Goal: Task Accomplishment & Management: Use online tool/utility

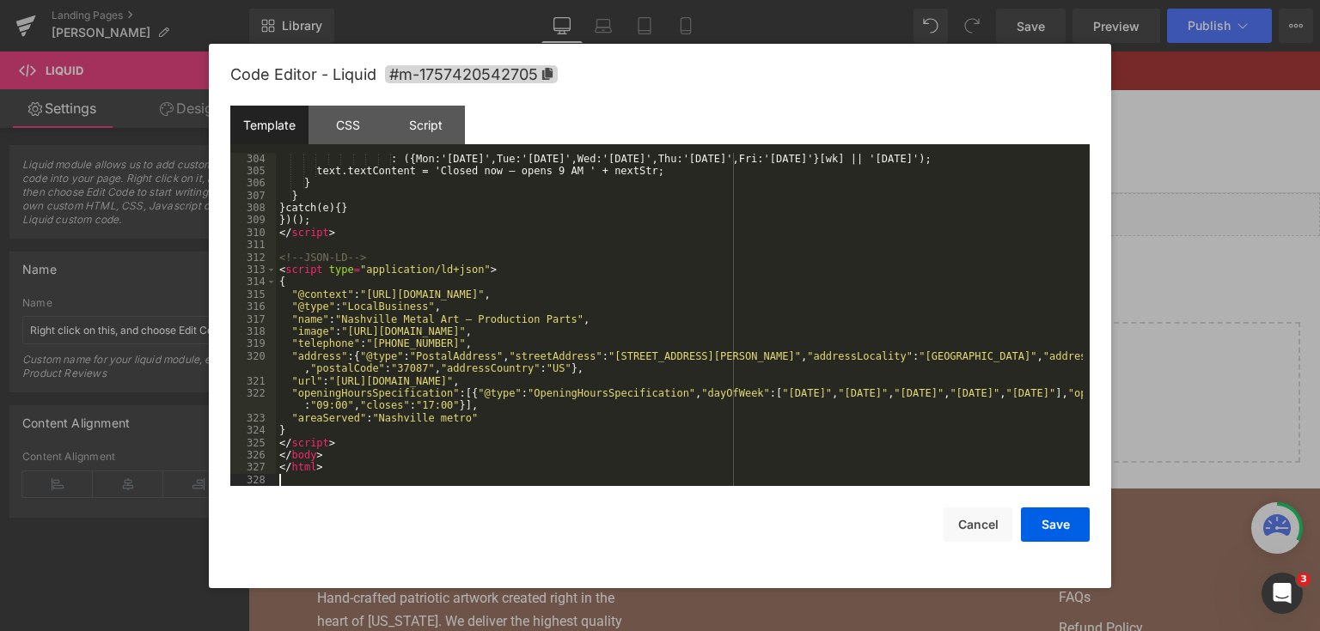
scroll to position [4069, 0]
click at [1069, 521] on button "Save" at bounding box center [1055, 525] width 69 height 34
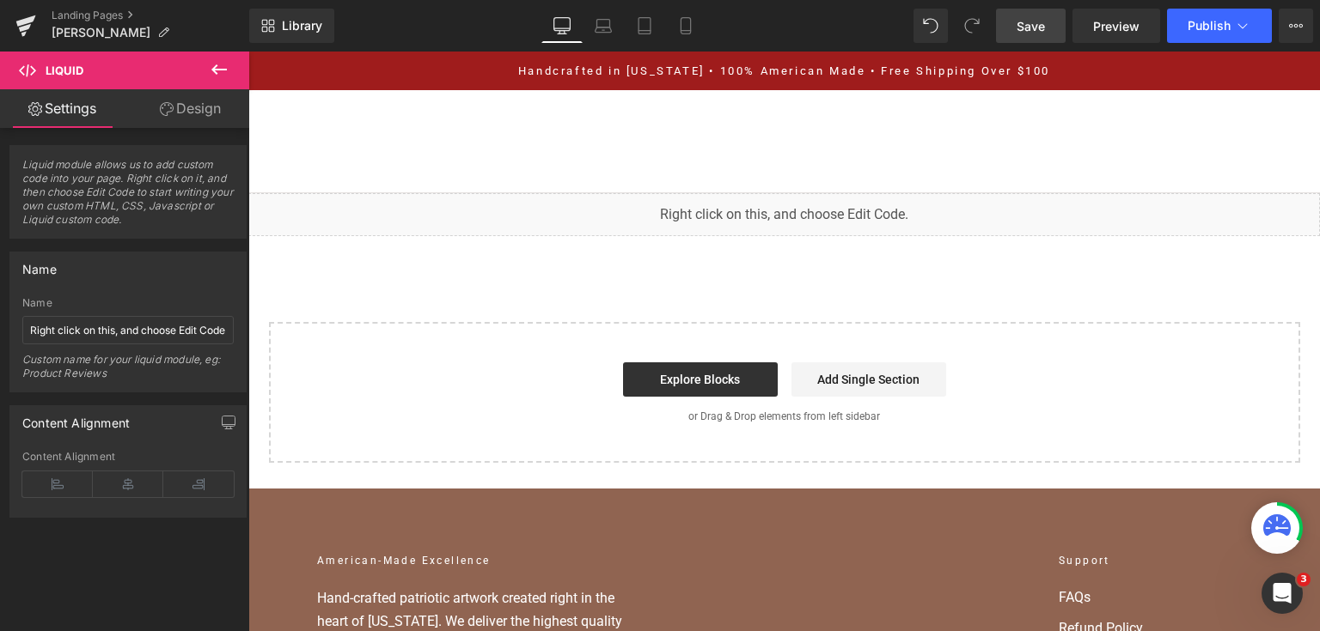
click at [1040, 27] on span "Save" at bounding box center [1030, 26] width 28 height 18
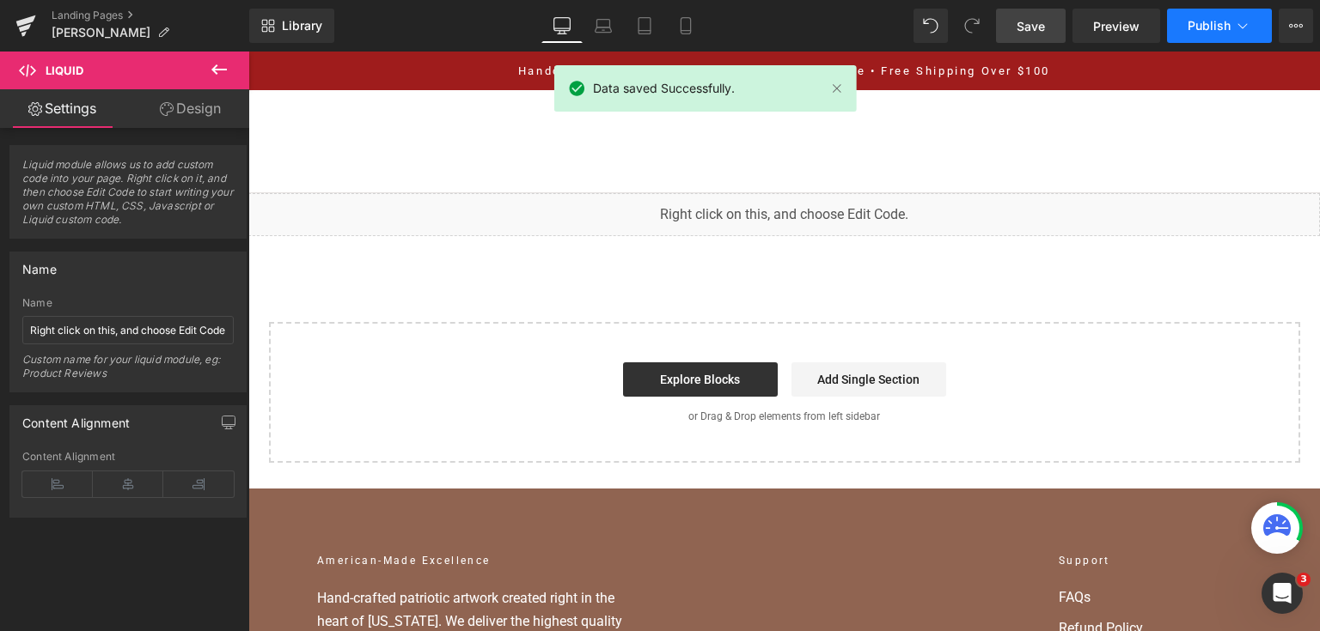
click at [1189, 30] on span "Publish" at bounding box center [1208, 26] width 43 height 14
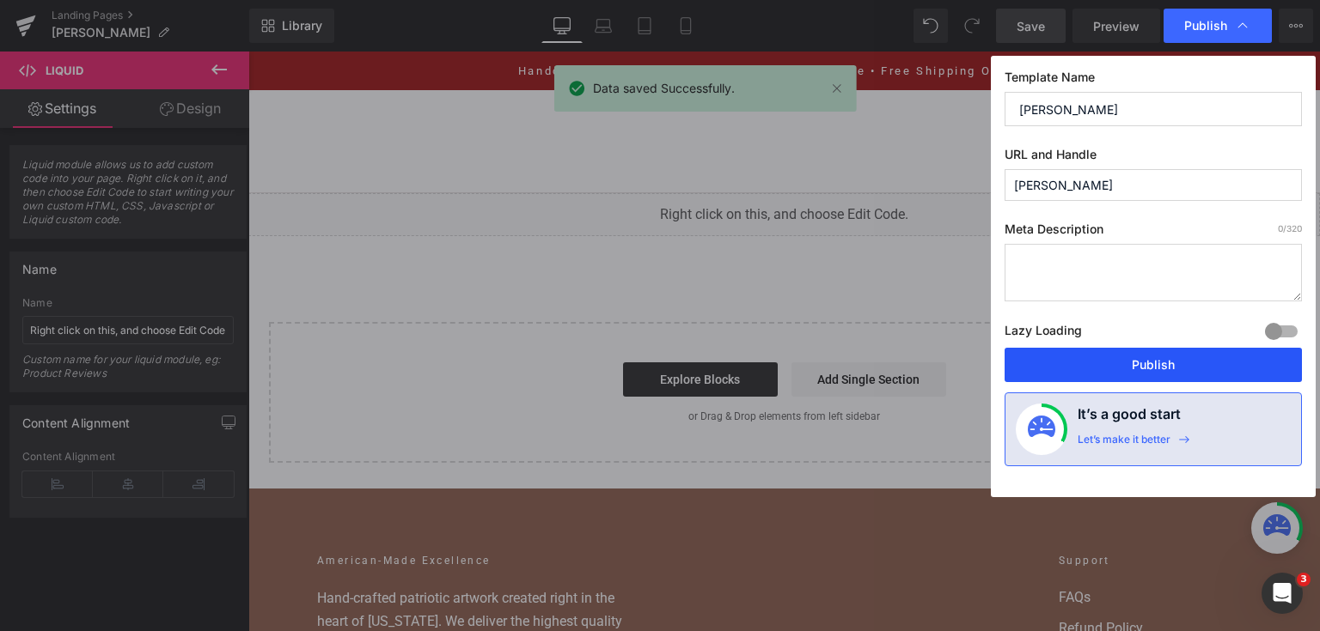
click at [1119, 374] on button "Publish" at bounding box center [1152, 365] width 297 height 34
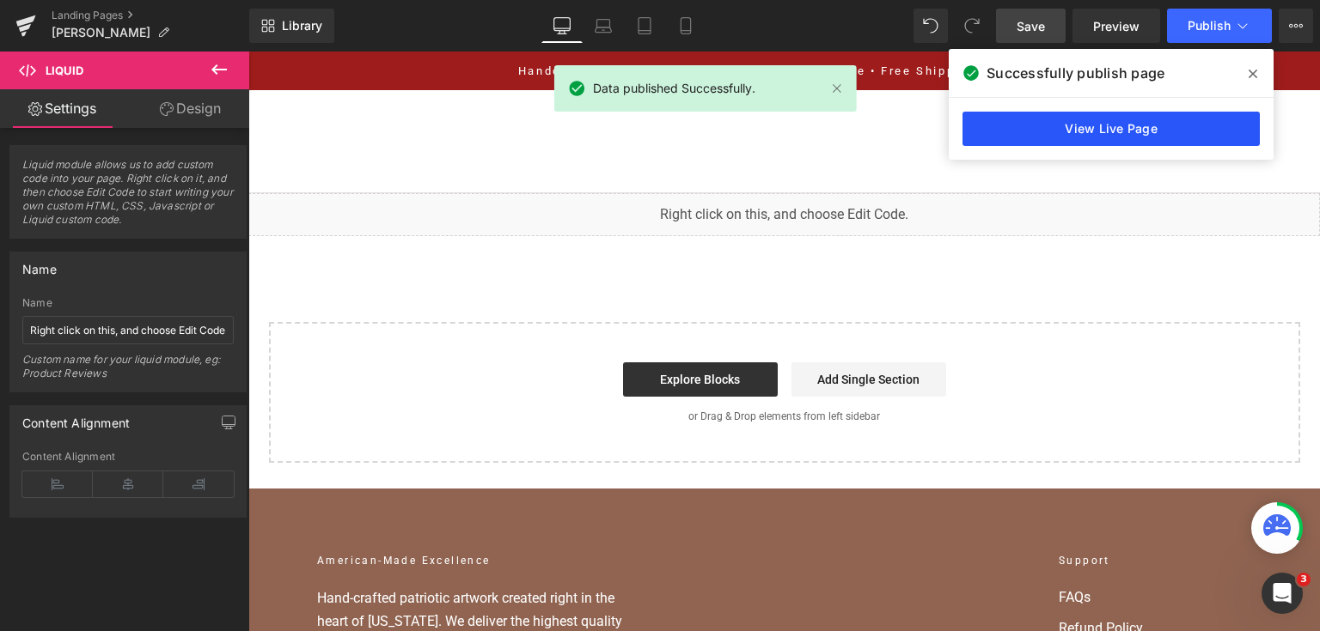
click at [1018, 138] on link "View Live Page" at bounding box center [1110, 129] width 297 height 34
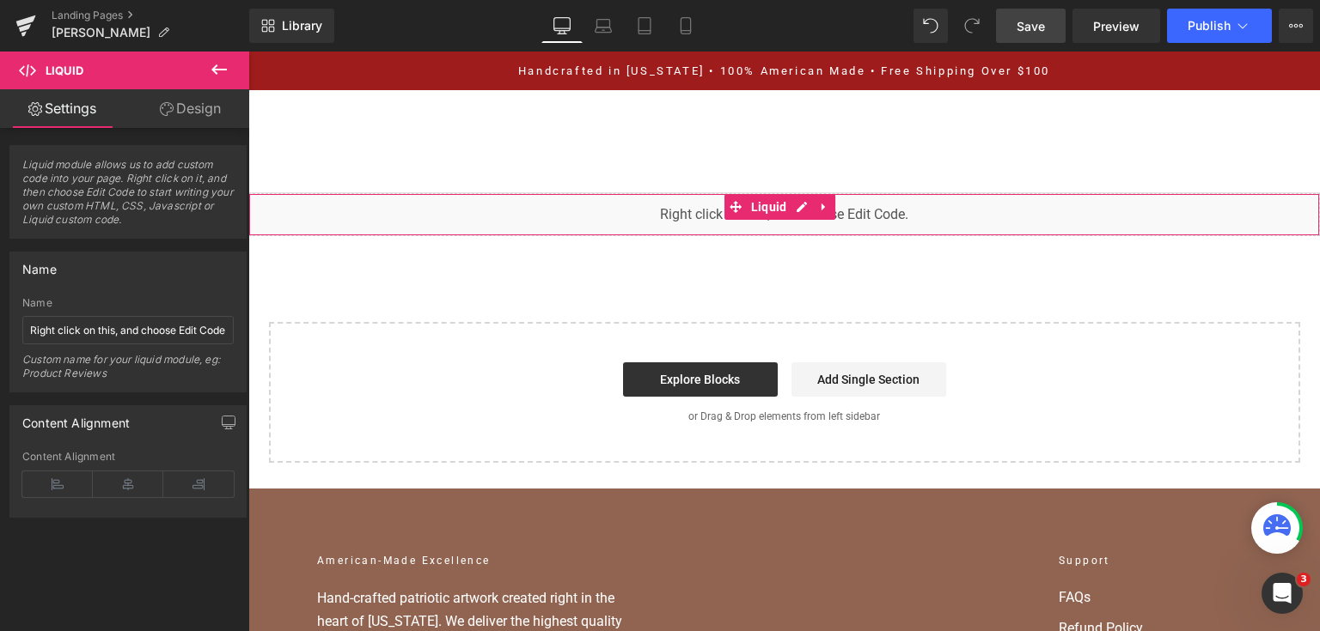
drag, startPoint x: 560, startPoint y: 247, endPoint x: 467, endPoint y: 223, distance: 95.8
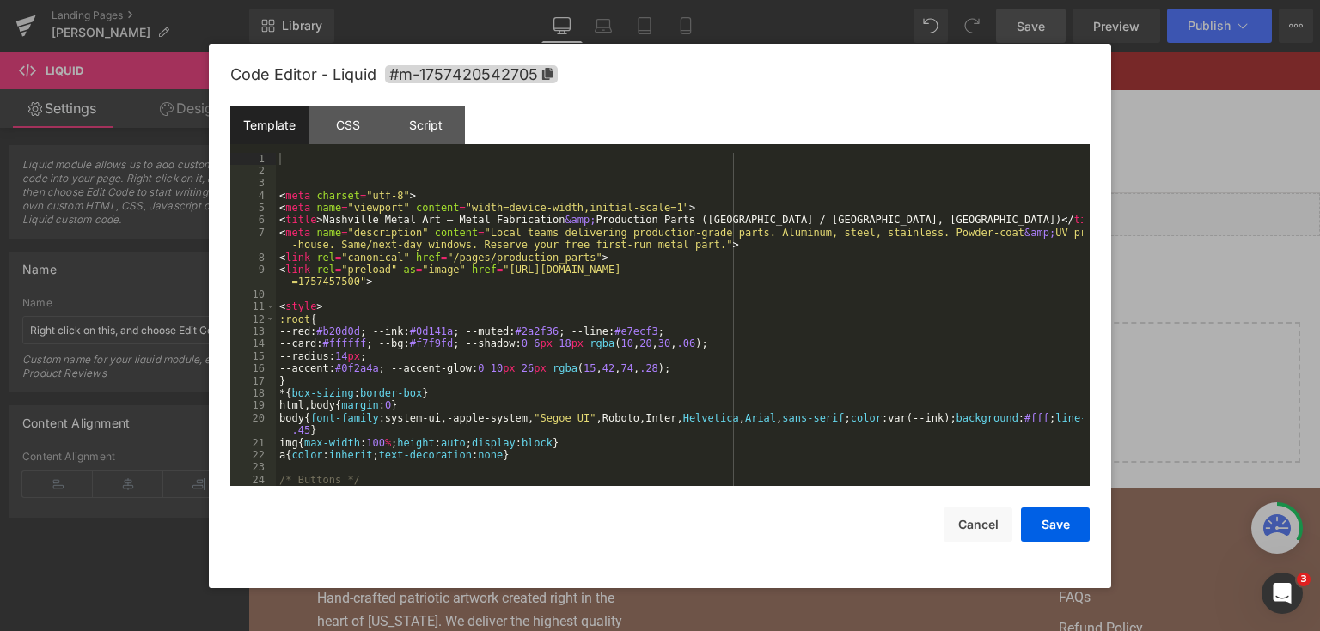
click at [503, 0] on div "You are previewing how the will restyle your page. You can not edit Elements in…" at bounding box center [660, 0] width 1320 height 0
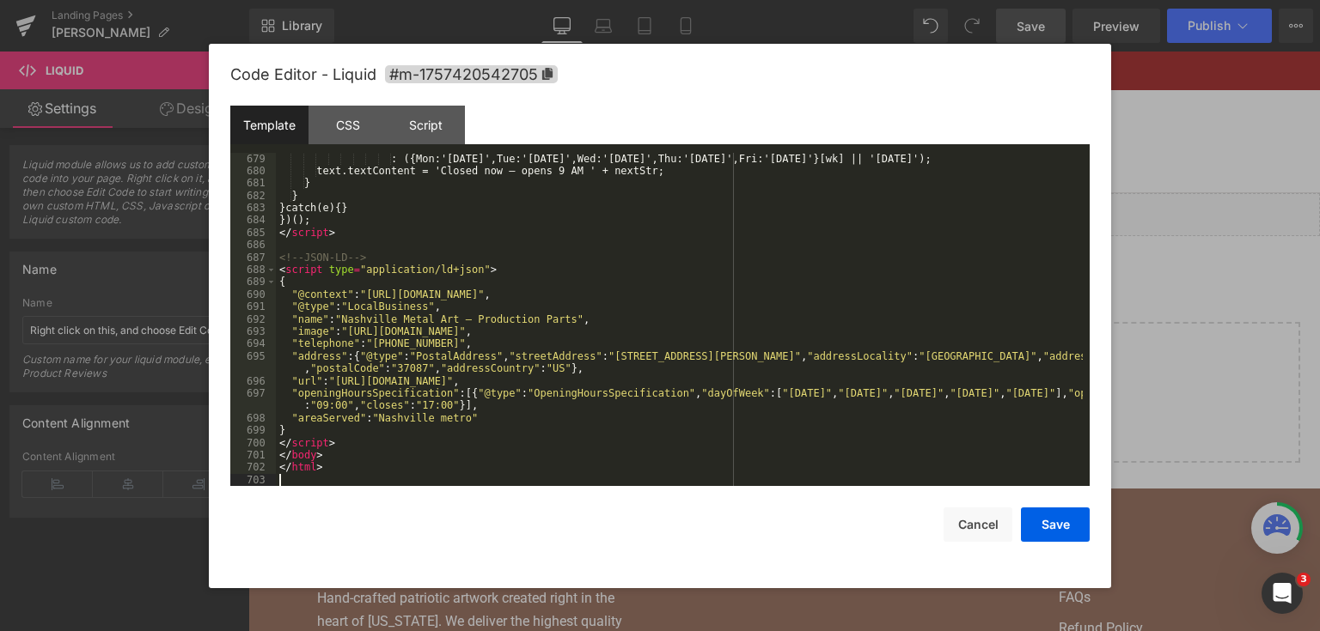
scroll to position [9141, 0]
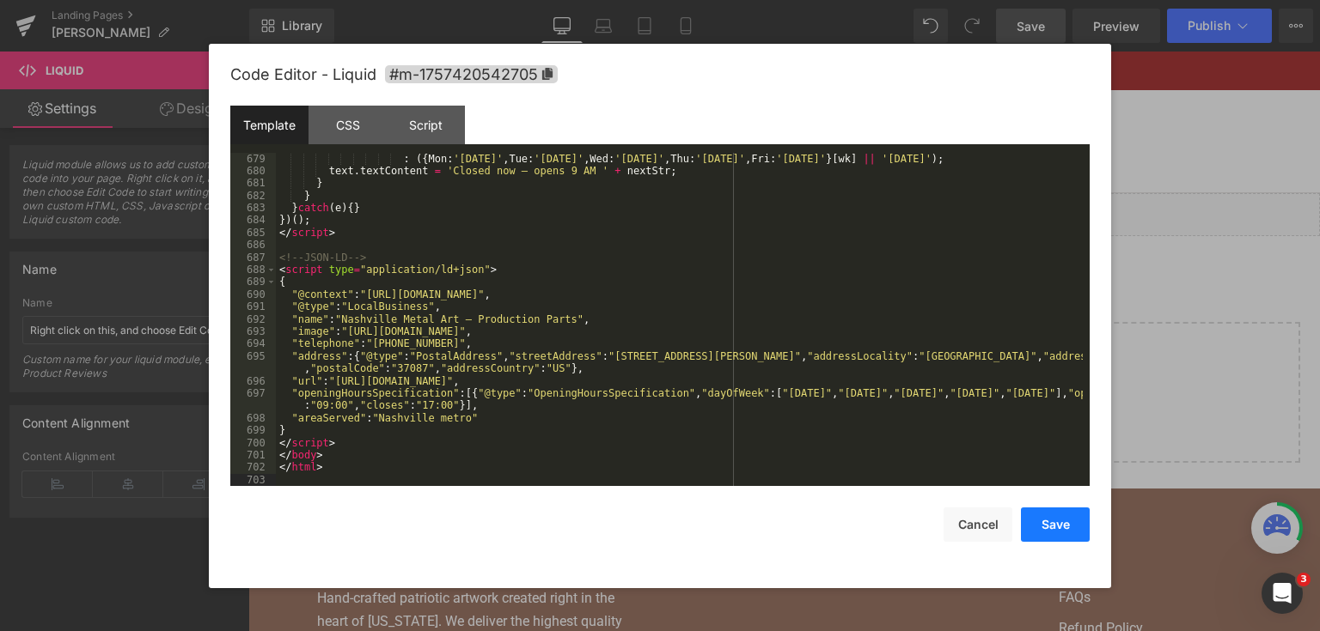
click at [1056, 533] on button "Save" at bounding box center [1055, 525] width 69 height 34
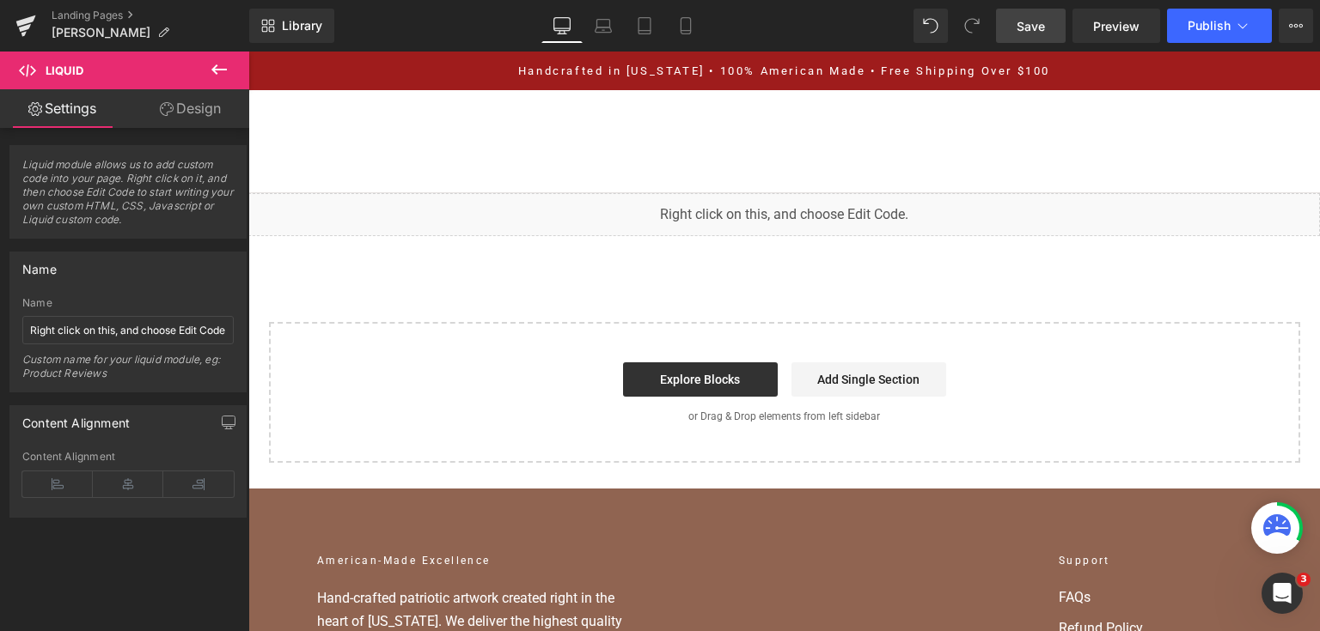
click at [1037, 27] on span "Save" at bounding box center [1030, 26] width 28 height 18
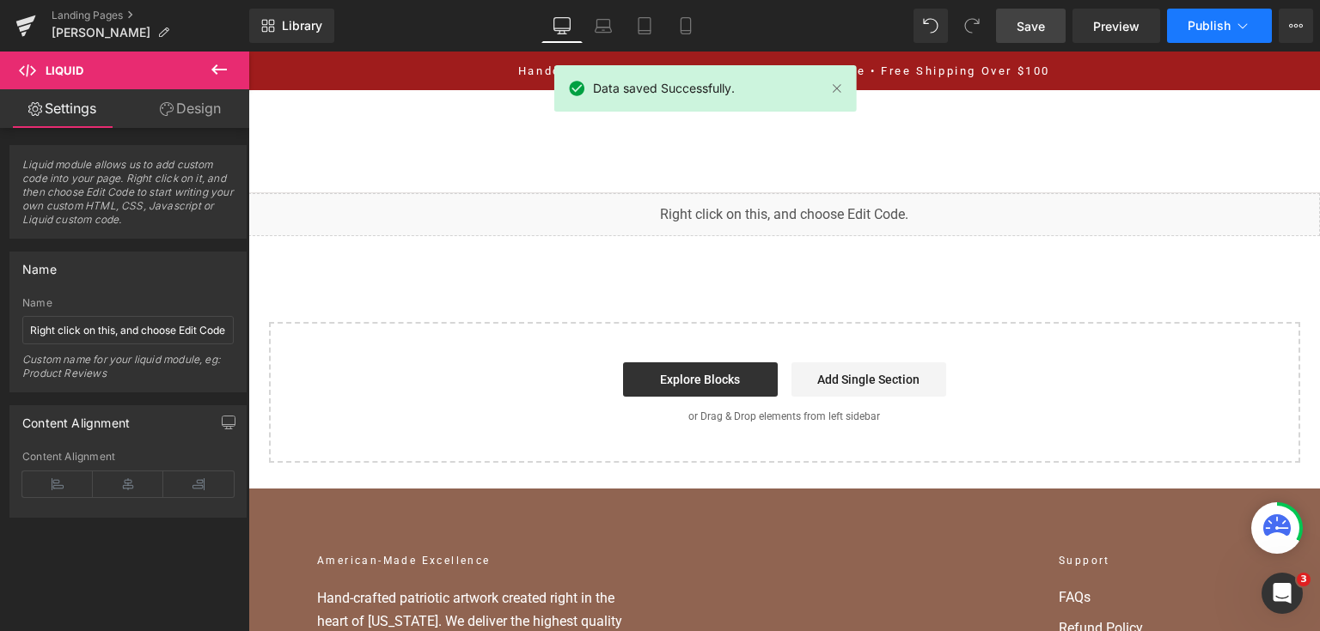
click at [1192, 31] on span "Publish" at bounding box center [1208, 26] width 43 height 14
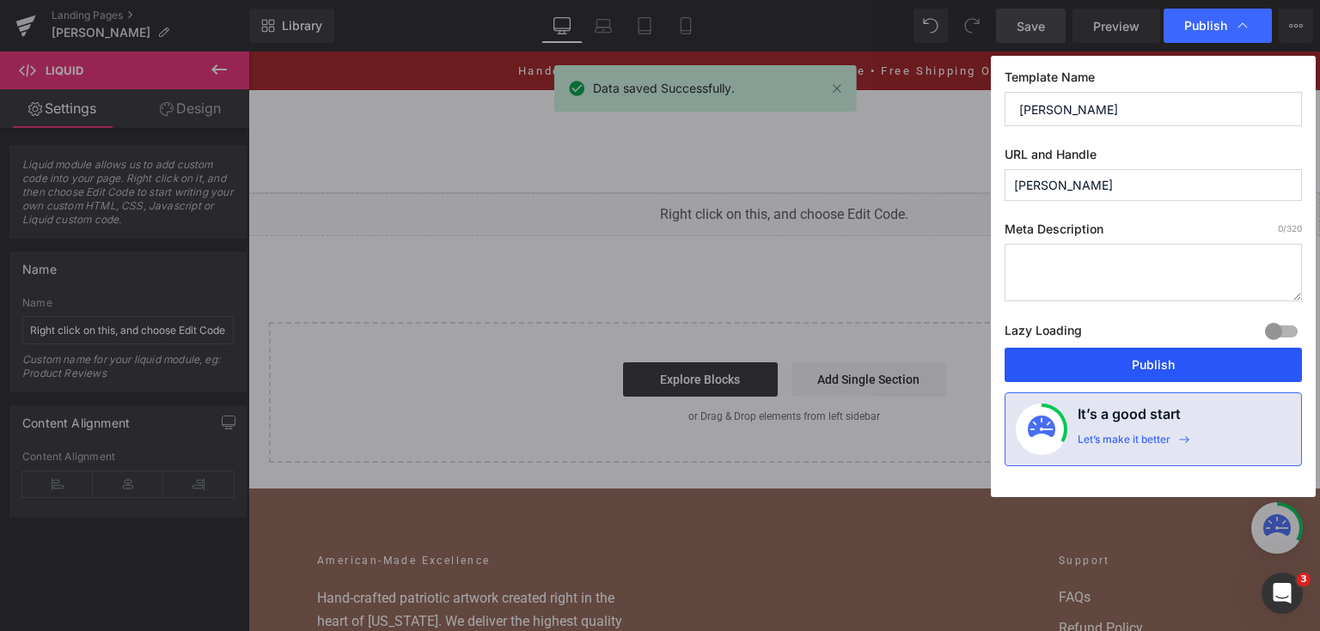
click at [1048, 354] on button "Publish" at bounding box center [1152, 365] width 297 height 34
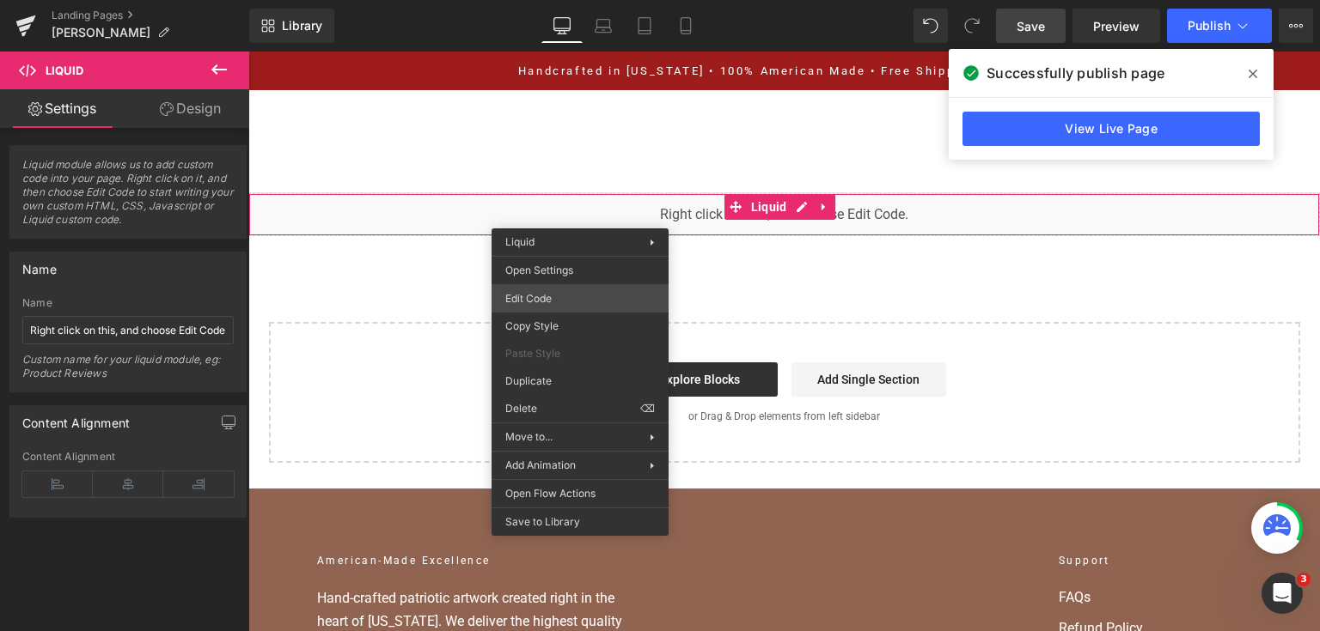
click at [564, 0] on div "You are previewing how the will restyle your page. You can not edit Elements in…" at bounding box center [660, 0] width 1320 height 0
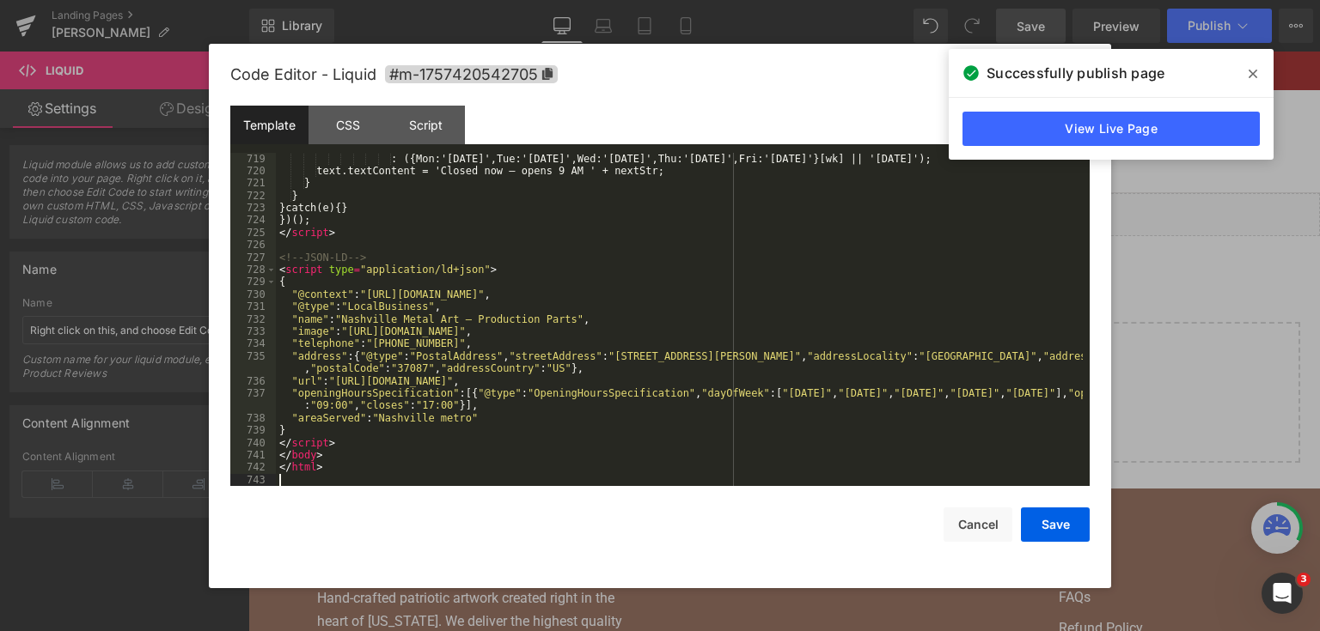
scroll to position [9711, 0]
click at [1024, 530] on button "Save" at bounding box center [1055, 525] width 69 height 34
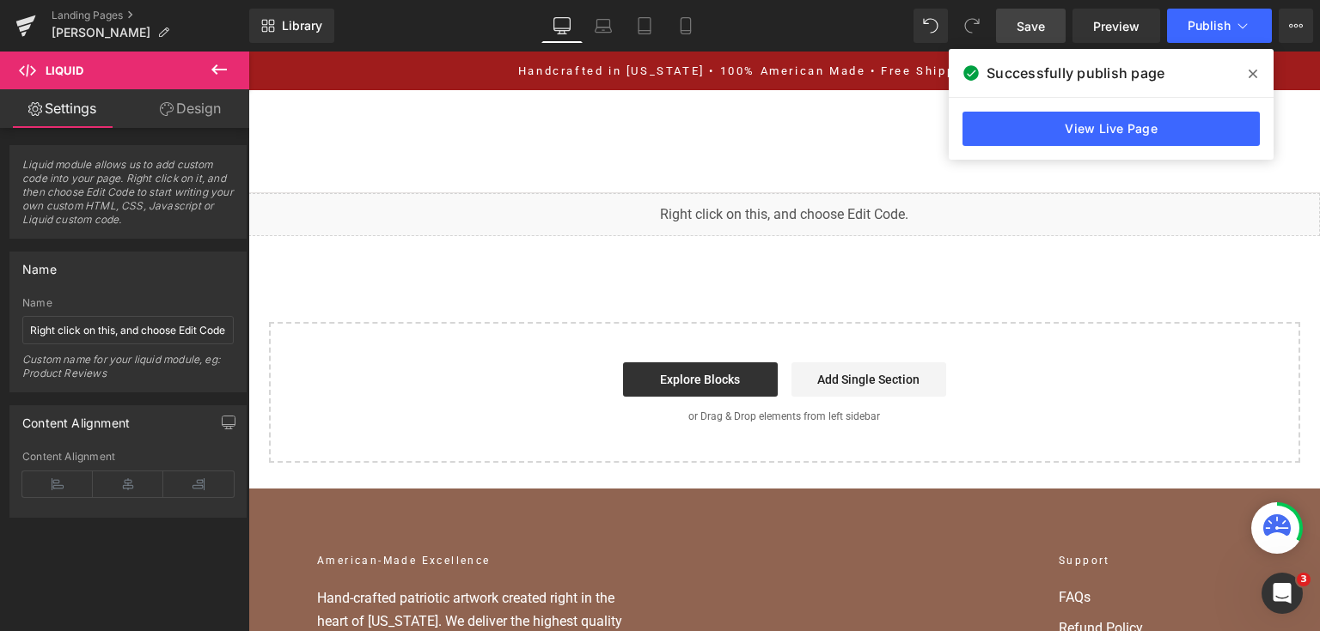
click at [1058, 17] on link "Save" at bounding box center [1031, 26] width 70 height 34
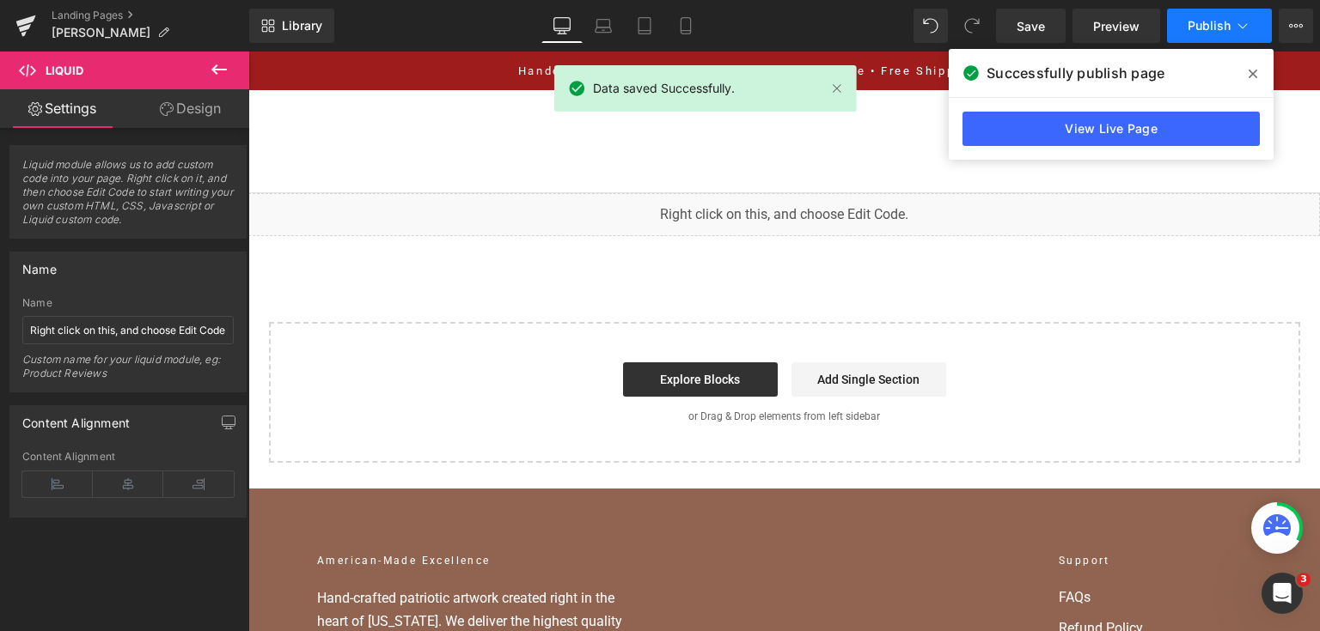
click at [1204, 26] on span "Publish" at bounding box center [1208, 26] width 43 height 14
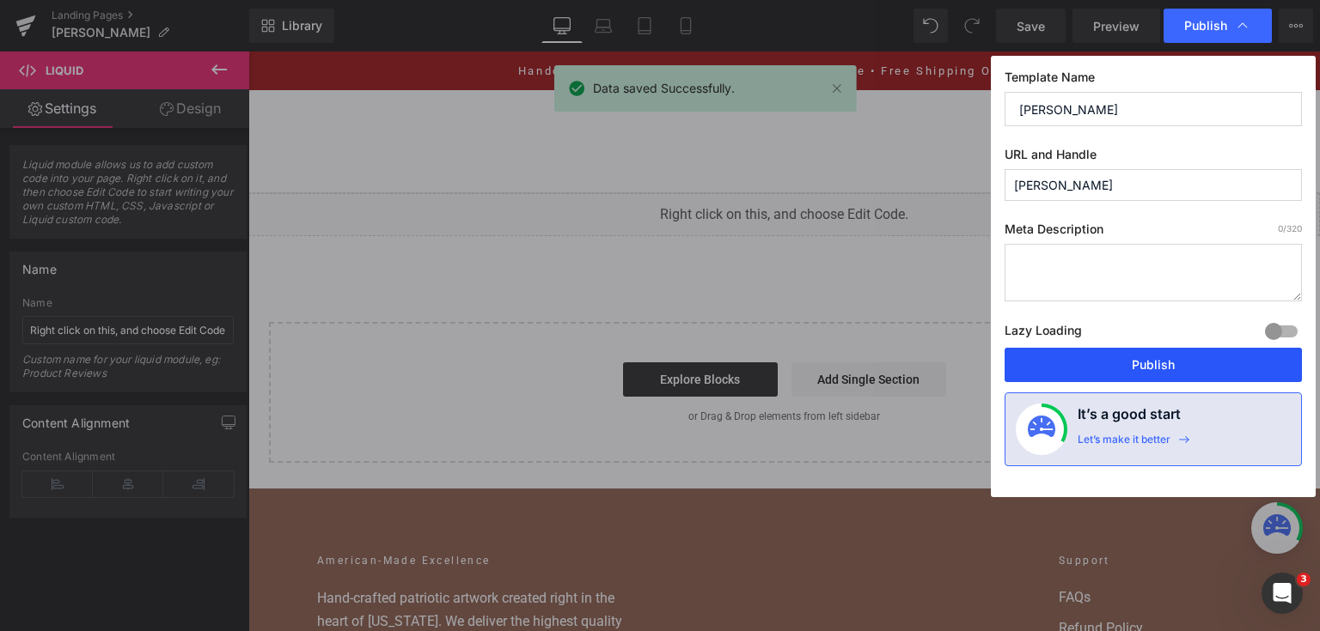
drag, startPoint x: 1094, startPoint y: 357, endPoint x: 845, endPoint y: 305, distance: 253.6
click at [1094, 357] on button "Publish" at bounding box center [1152, 365] width 297 height 34
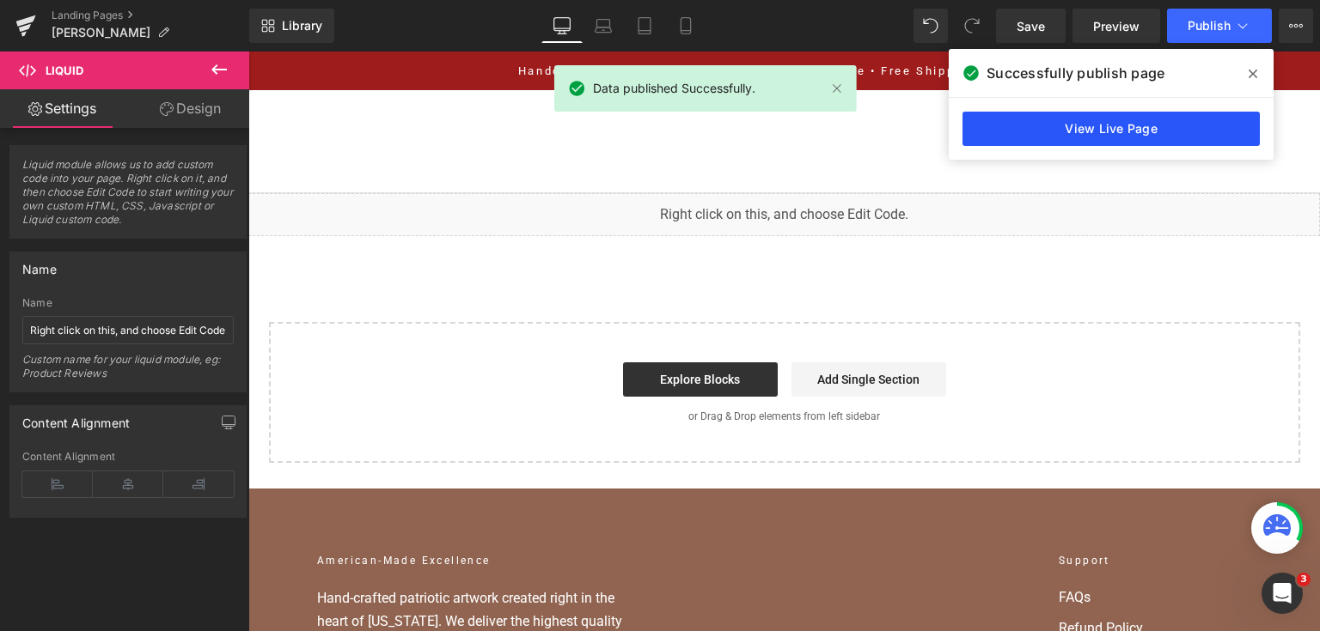
click at [1078, 124] on link "View Live Page" at bounding box center [1110, 129] width 297 height 34
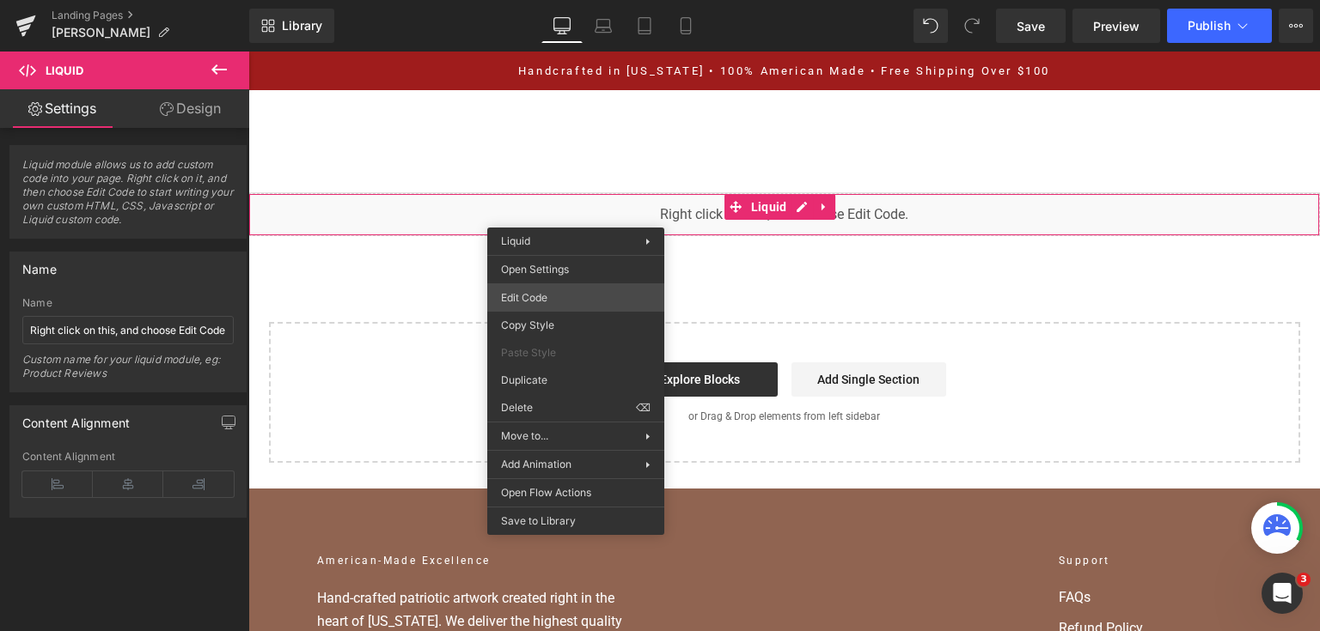
click at [580, 0] on div "You are previewing how the will restyle your page. You can not edit Elements in…" at bounding box center [660, 0] width 1320 height 0
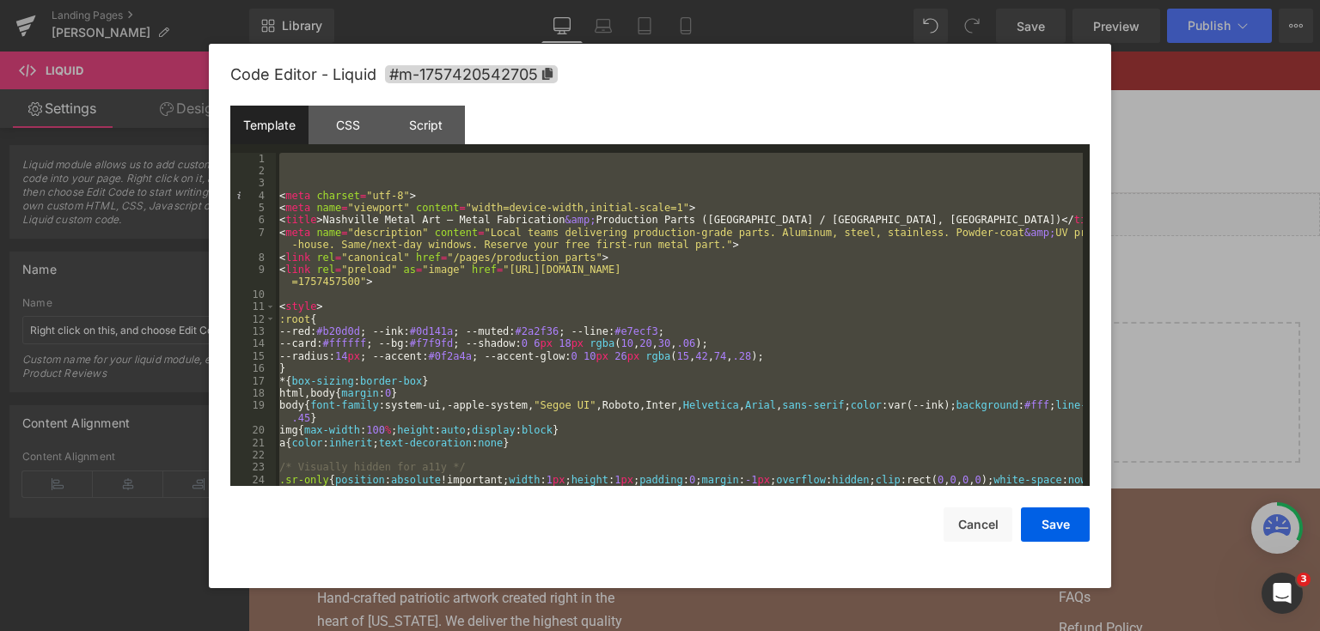
click at [1292, 184] on div at bounding box center [660, 315] width 1320 height 631
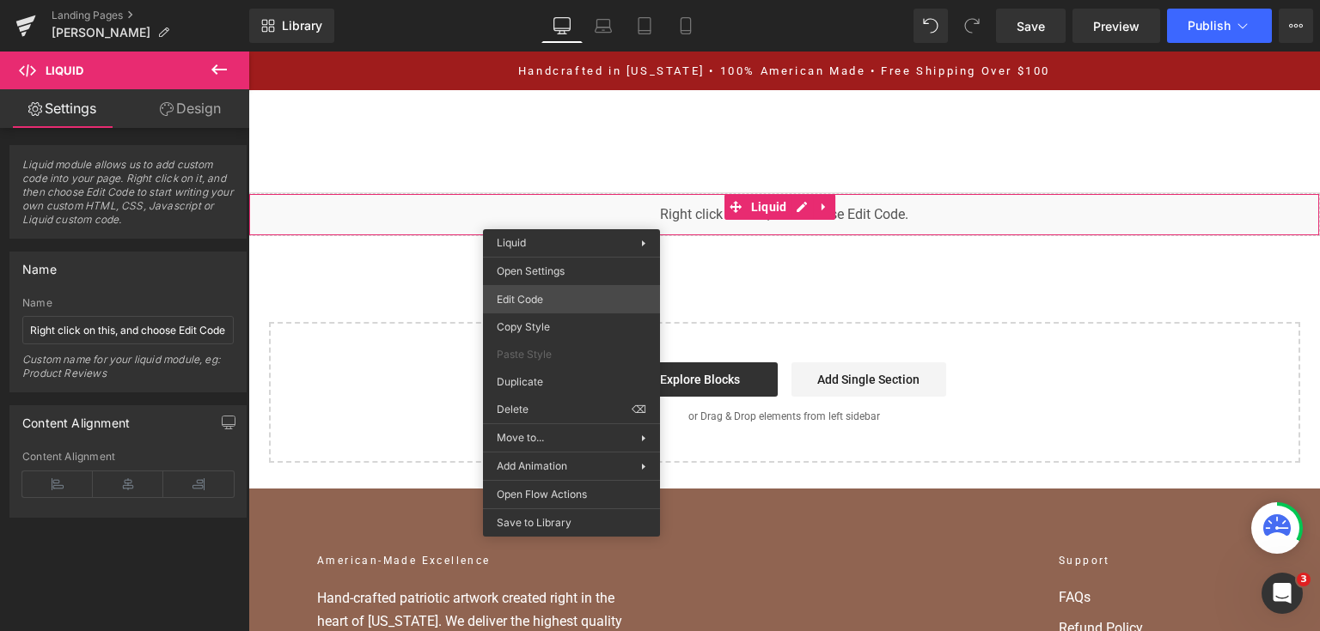
click at [565, 0] on div "You are previewing how the will restyle your page. You can not edit Elements in…" at bounding box center [660, 0] width 1320 height 0
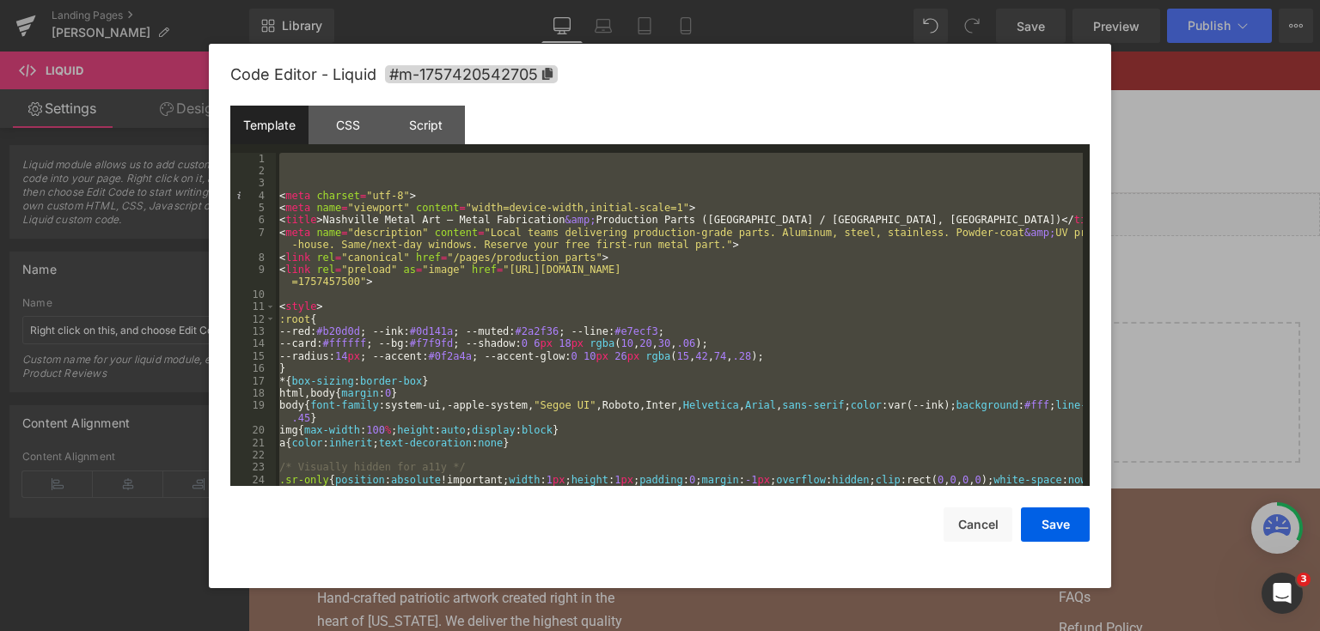
scroll to position [10044, 0]
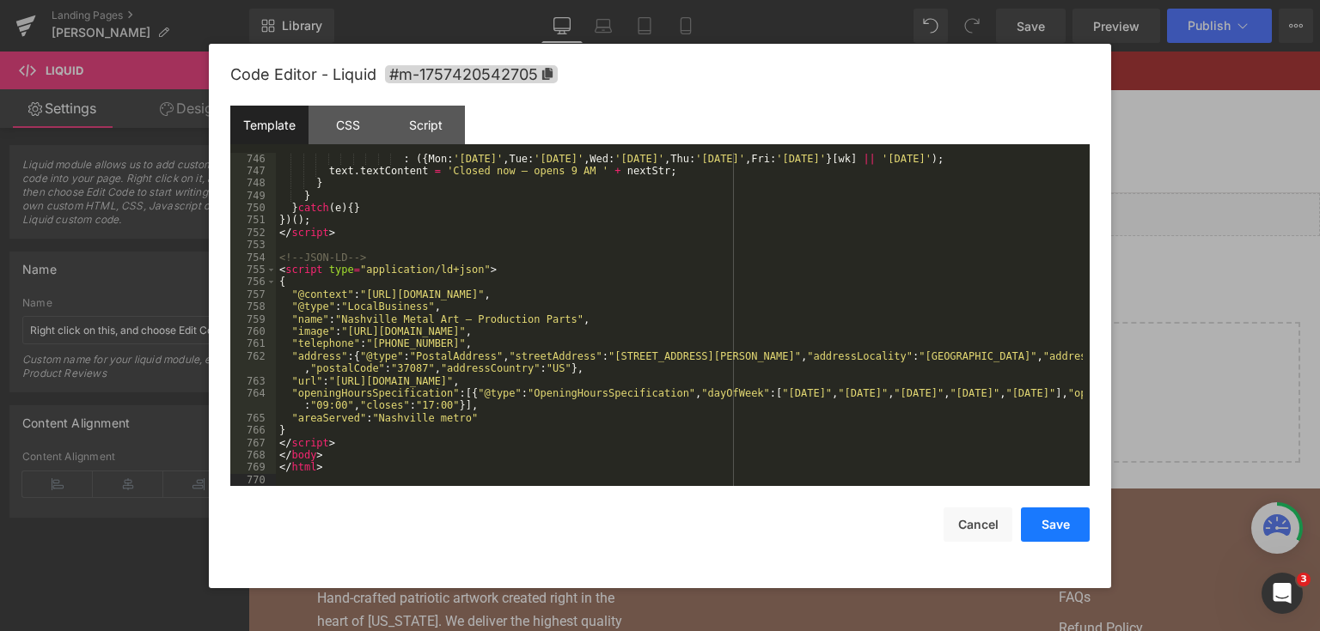
click at [1047, 515] on button "Save" at bounding box center [1055, 525] width 69 height 34
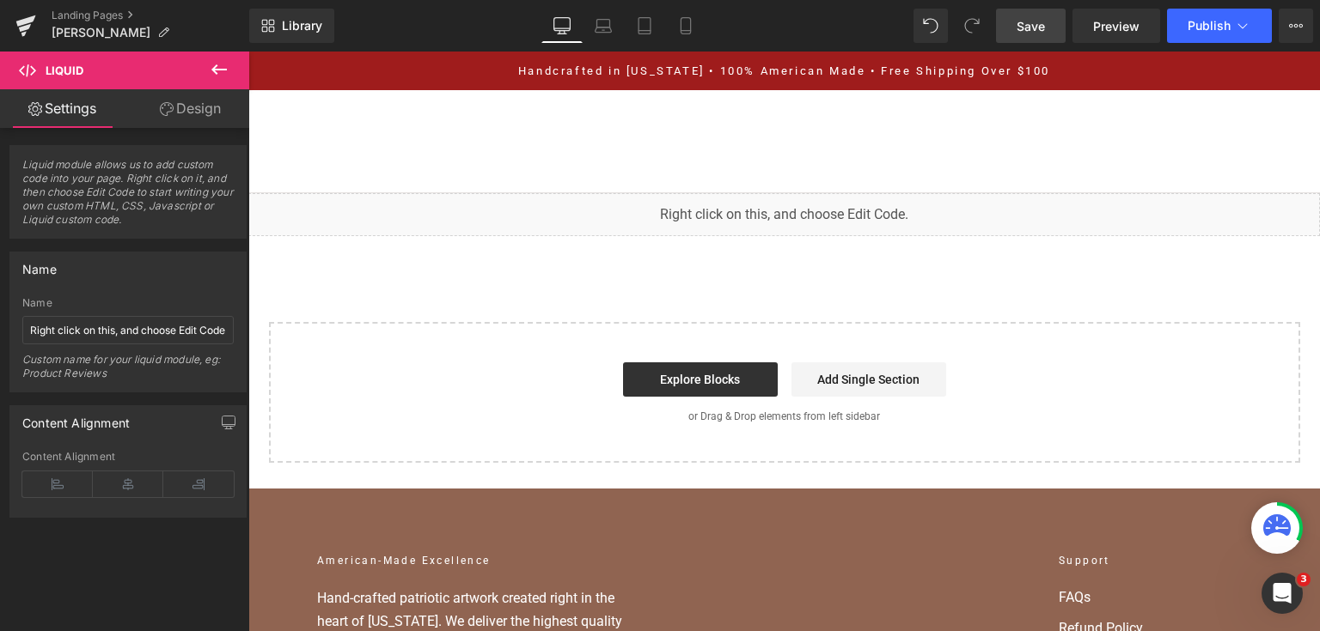
click at [1052, 21] on link "Save" at bounding box center [1031, 26] width 70 height 34
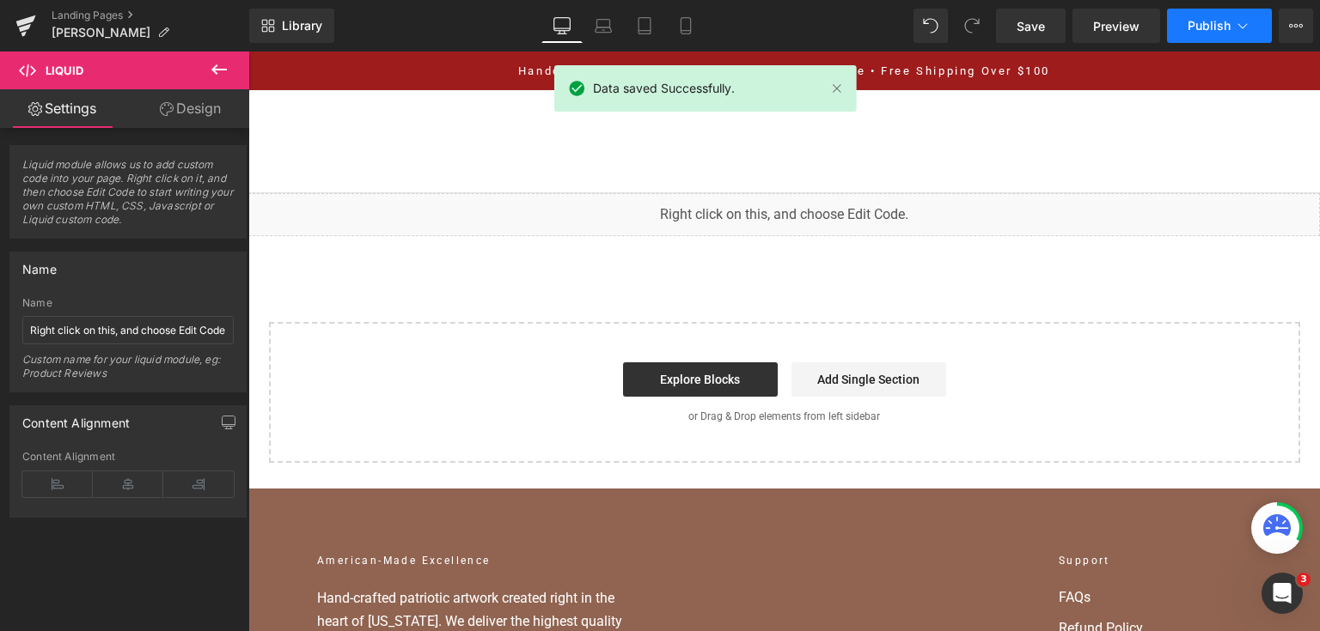
click at [1188, 27] on span "Publish" at bounding box center [1208, 26] width 43 height 14
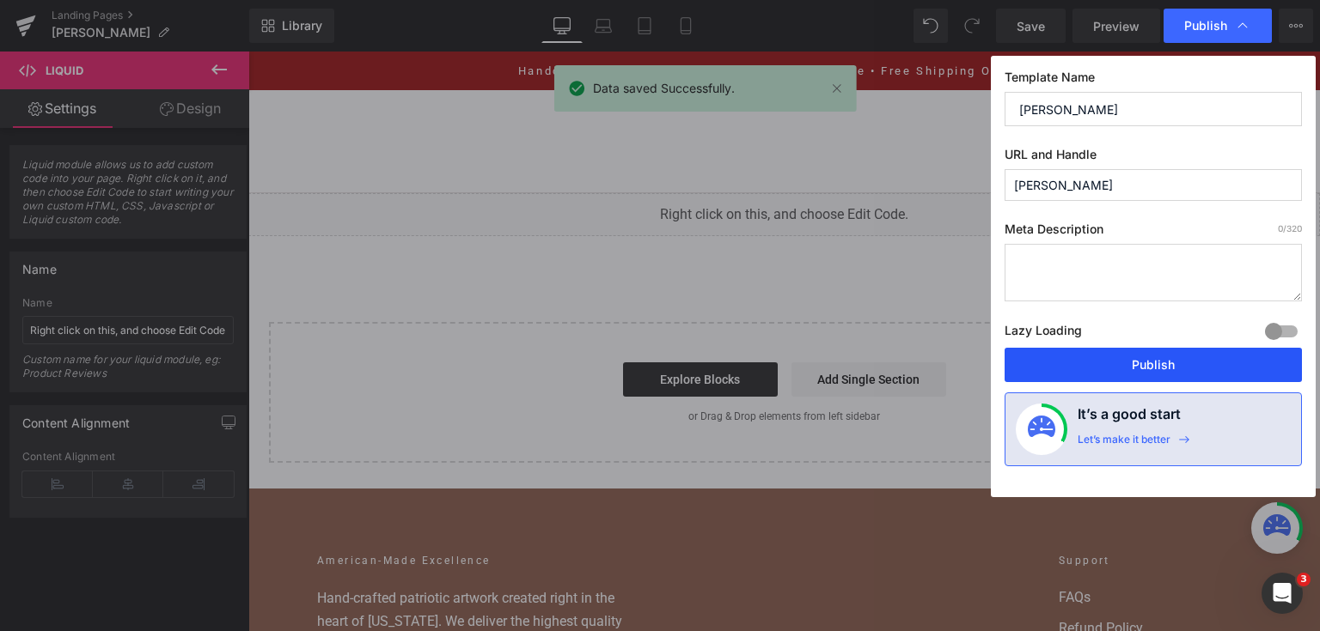
click at [1156, 360] on button "Publish" at bounding box center [1152, 365] width 297 height 34
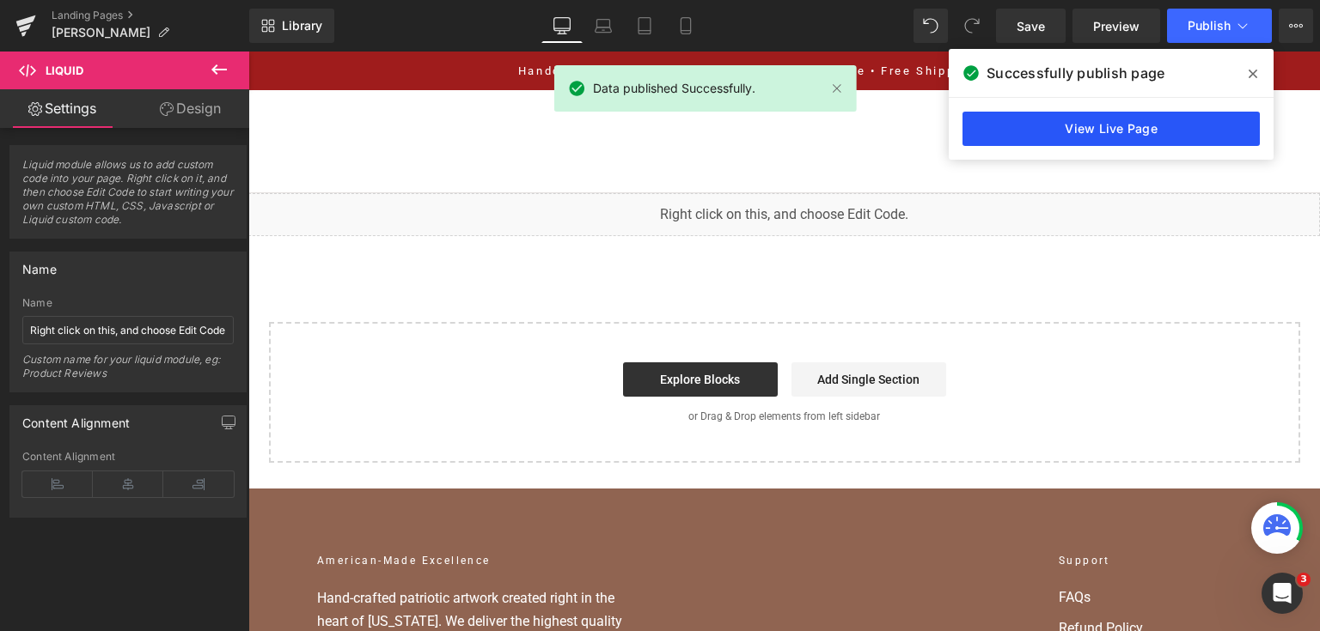
click at [1148, 132] on link "View Live Page" at bounding box center [1110, 129] width 297 height 34
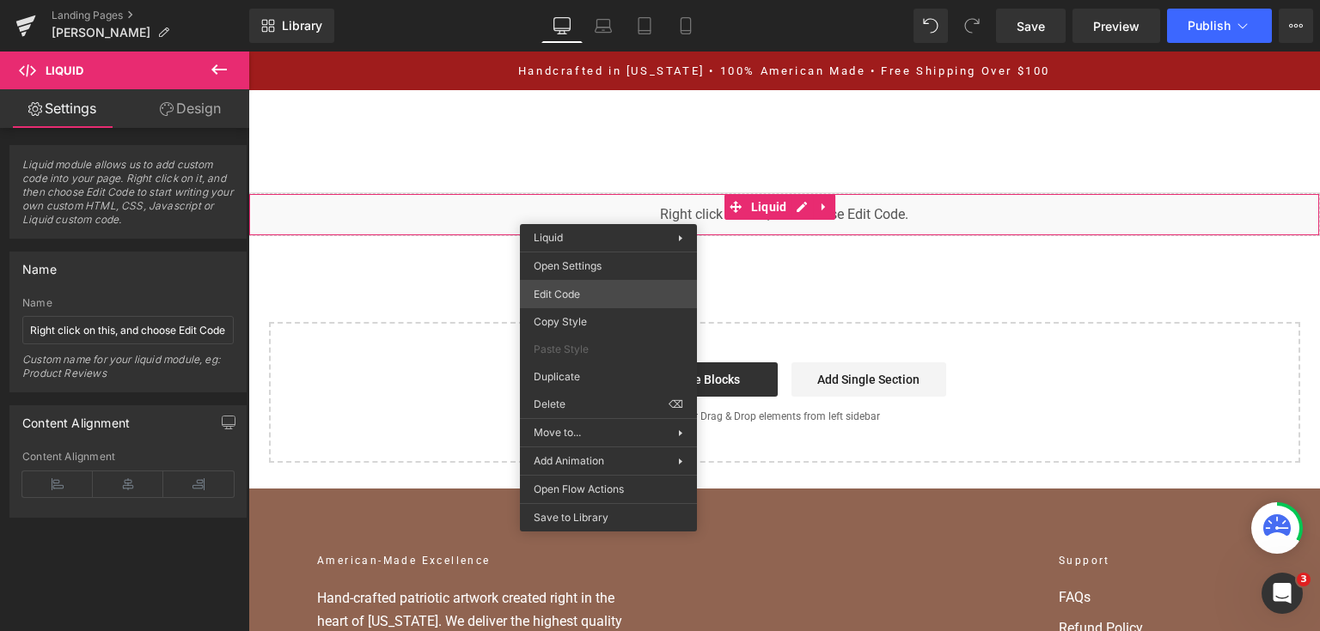
click at [594, 0] on div "You are previewing how the will restyle your page. You can not edit Elements in…" at bounding box center [660, 0] width 1320 height 0
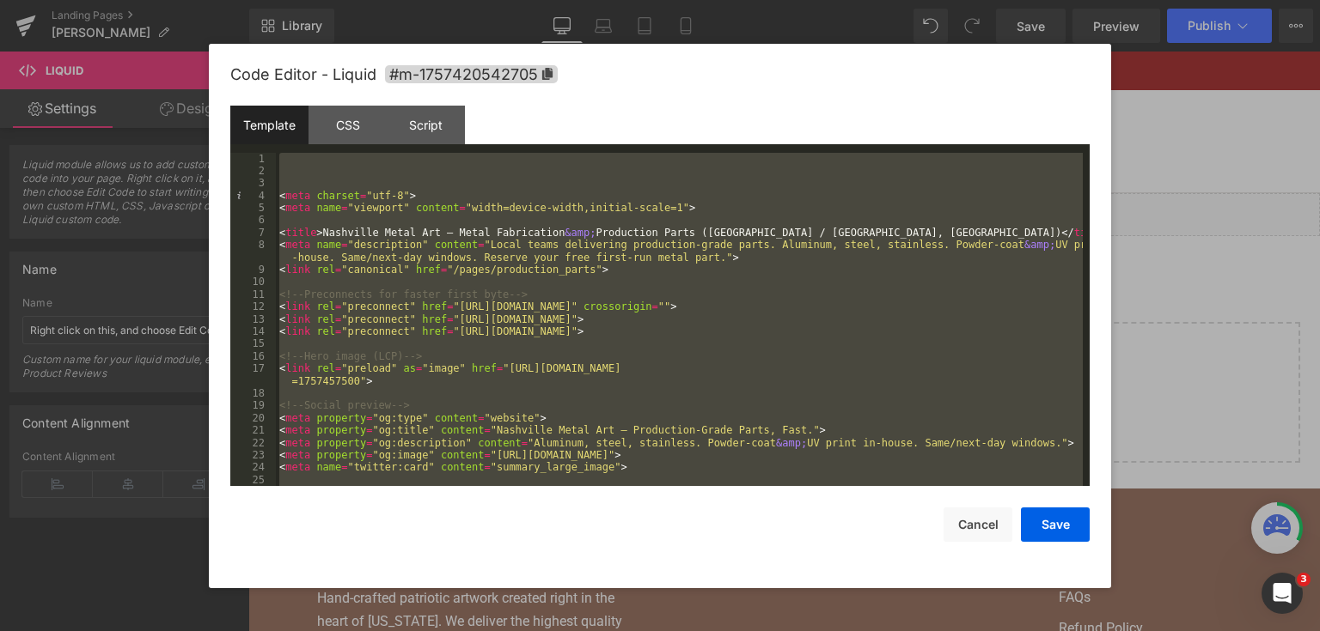
click at [1223, 252] on div at bounding box center [660, 315] width 1320 height 631
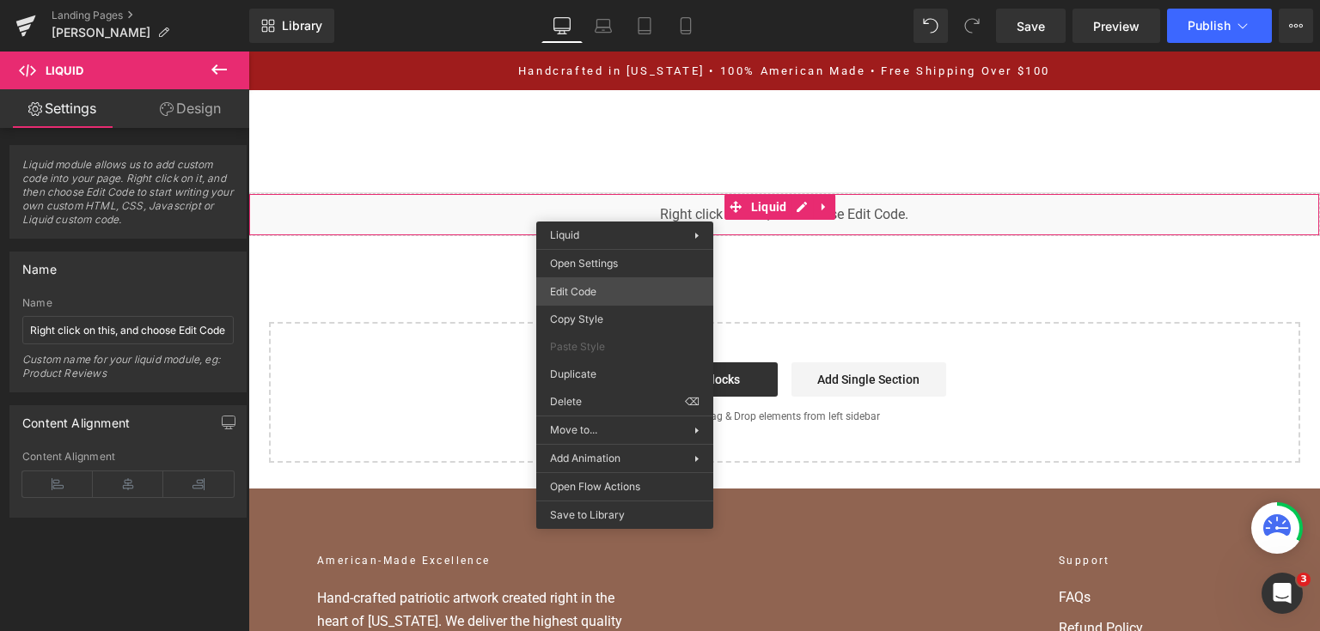
click at [604, 0] on div "You are previewing how the will restyle your page. You can not edit Elements in…" at bounding box center [660, 0] width 1320 height 0
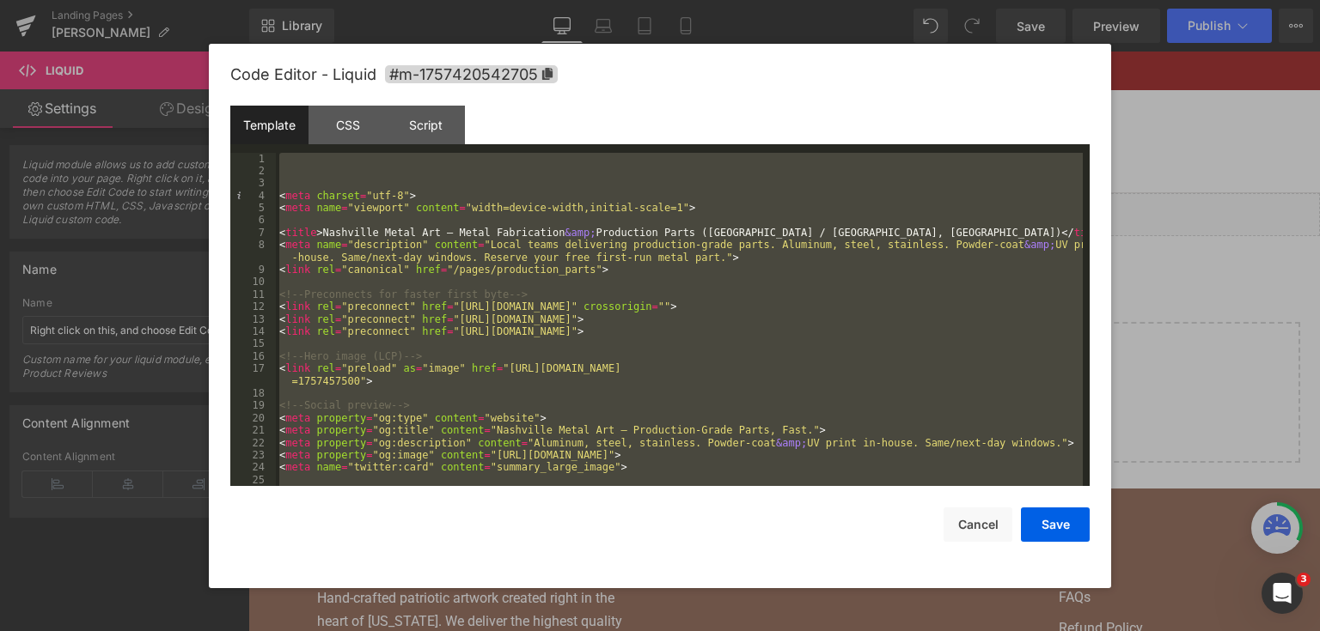
click at [1240, 272] on div at bounding box center [660, 315] width 1320 height 631
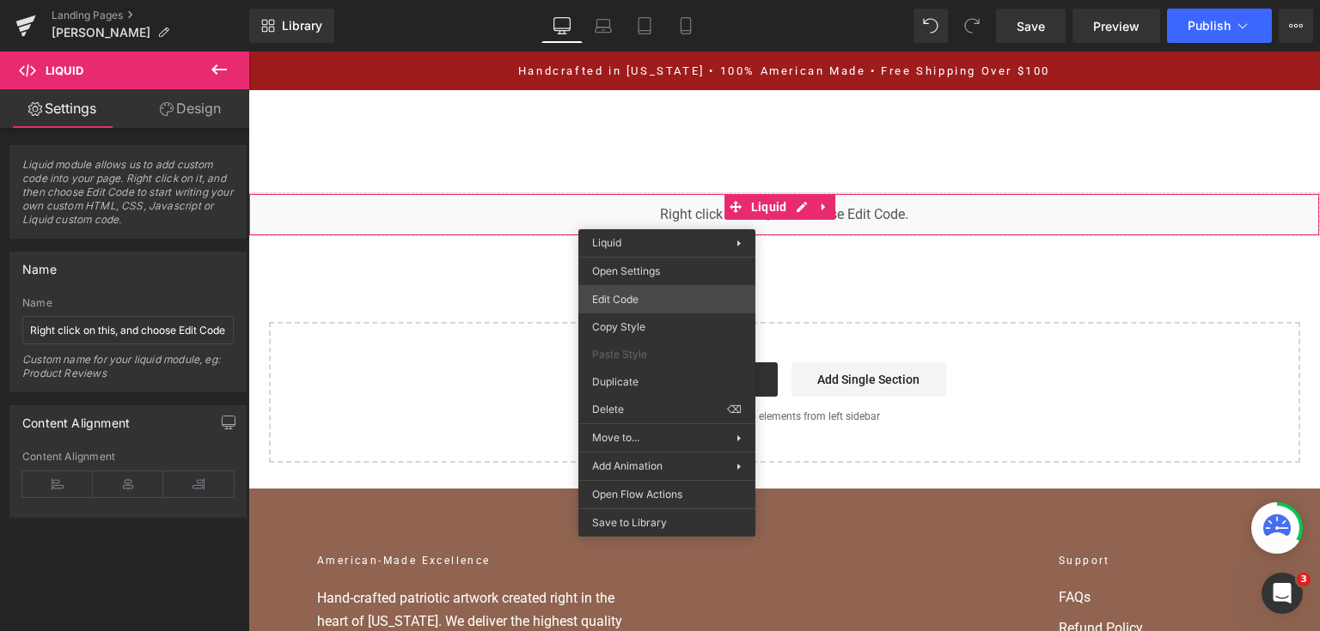
click at [674, 0] on div "You are previewing how the will restyle your page. You can not edit Elements in…" at bounding box center [660, 0] width 1320 height 0
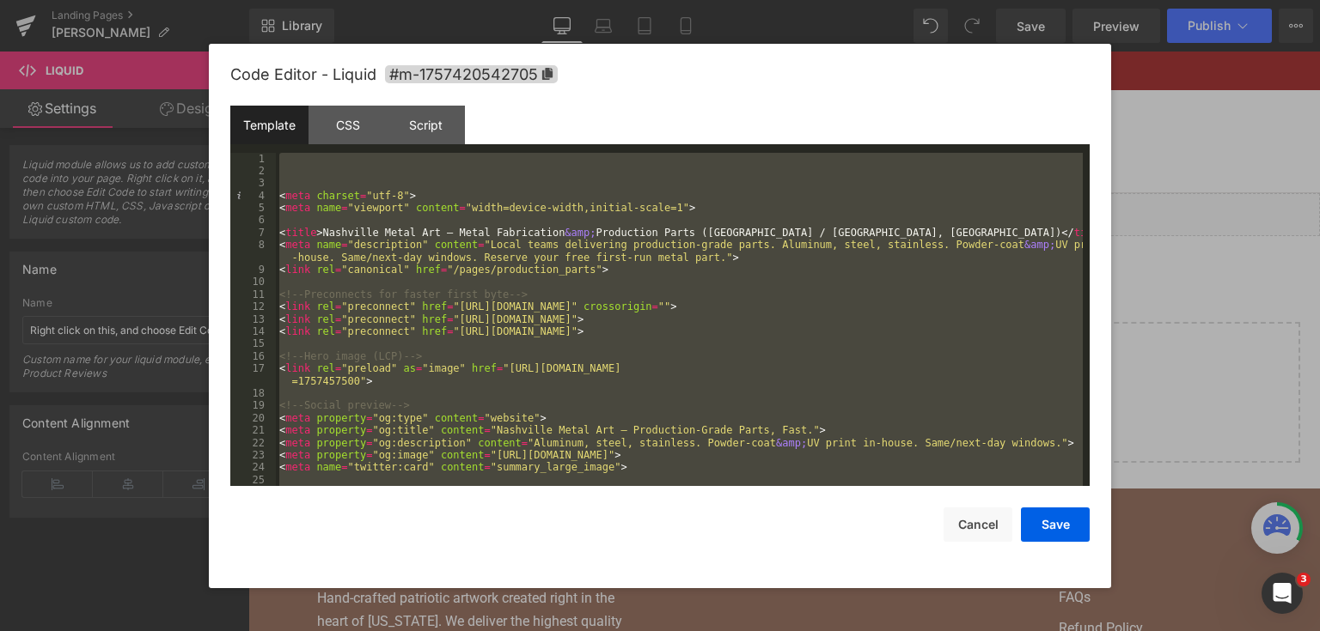
scroll to position [11072, 0]
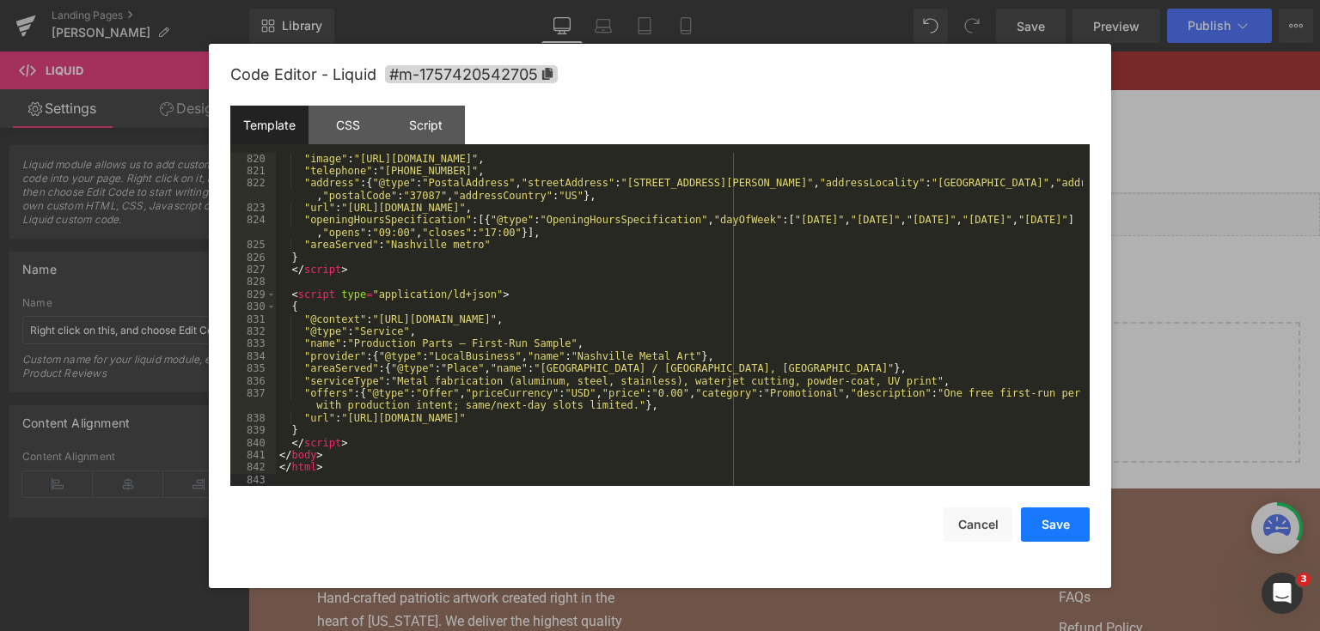
click at [1039, 523] on button "Save" at bounding box center [1055, 525] width 69 height 34
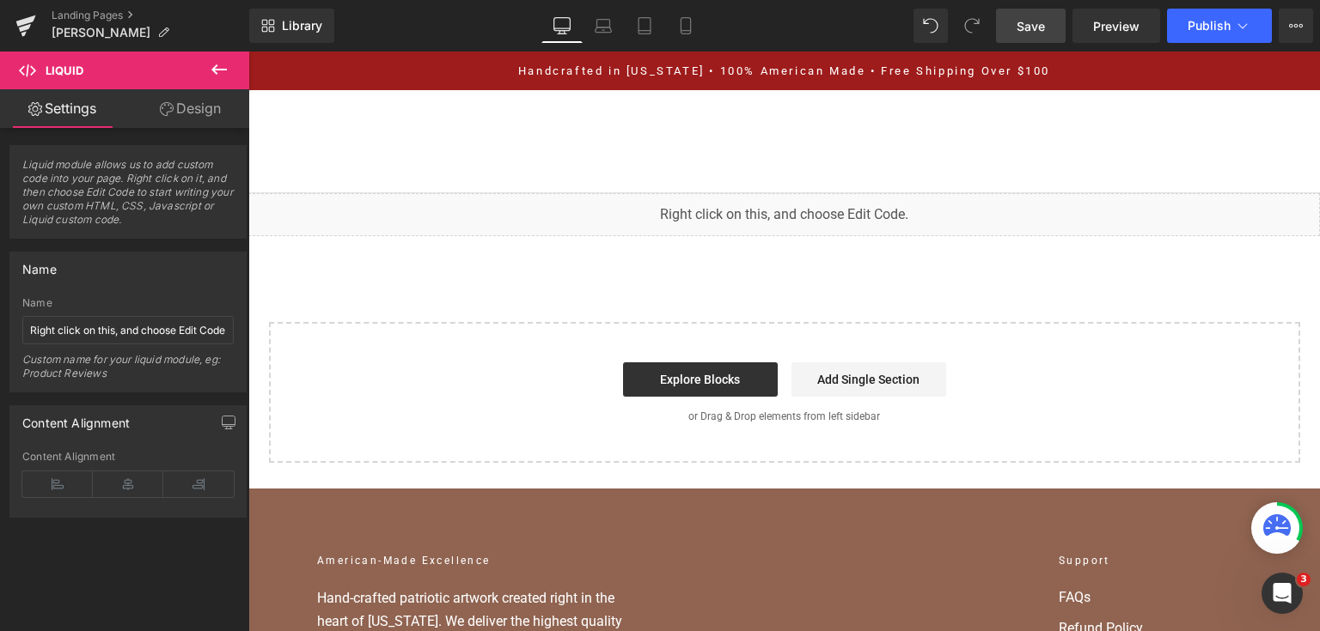
click at [1031, 34] on link "Save" at bounding box center [1031, 26] width 70 height 34
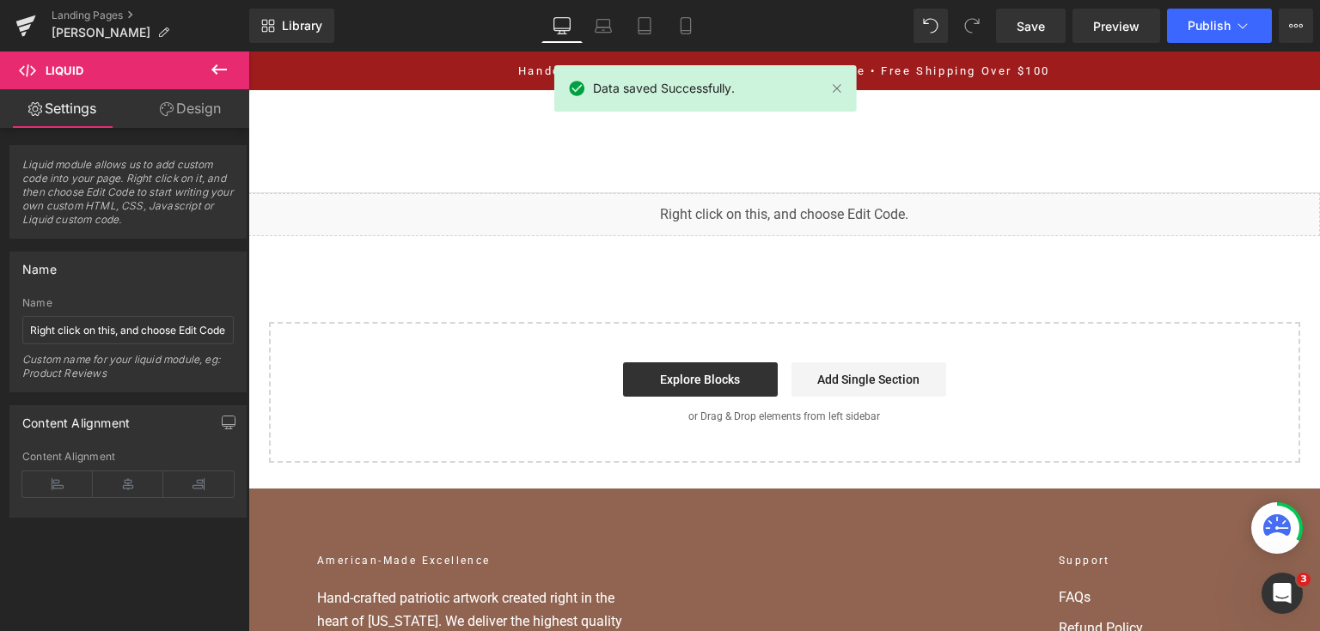
click at [1191, 47] on div "Library Desktop Desktop Laptop Tablet Mobile Save Preview Publish Scheduled Vie…" at bounding box center [784, 26] width 1070 height 52
click at [1191, 38] on button "Publish" at bounding box center [1219, 26] width 105 height 34
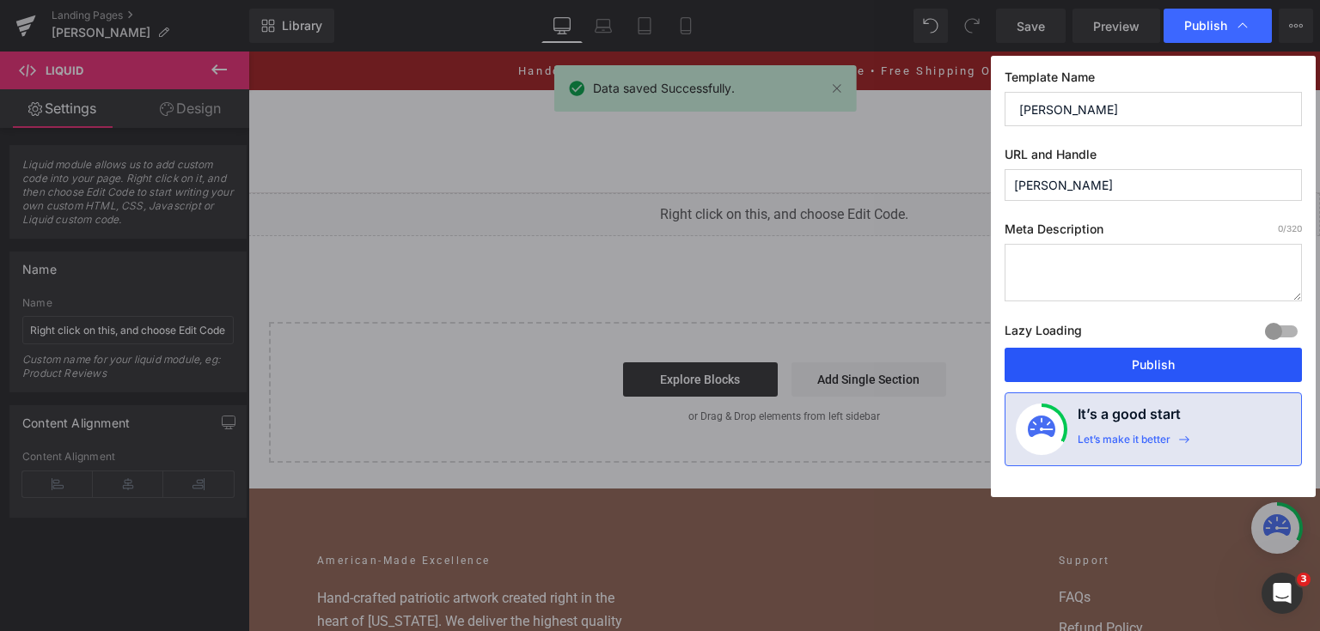
click at [1156, 364] on button "Publish" at bounding box center [1152, 365] width 297 height 34
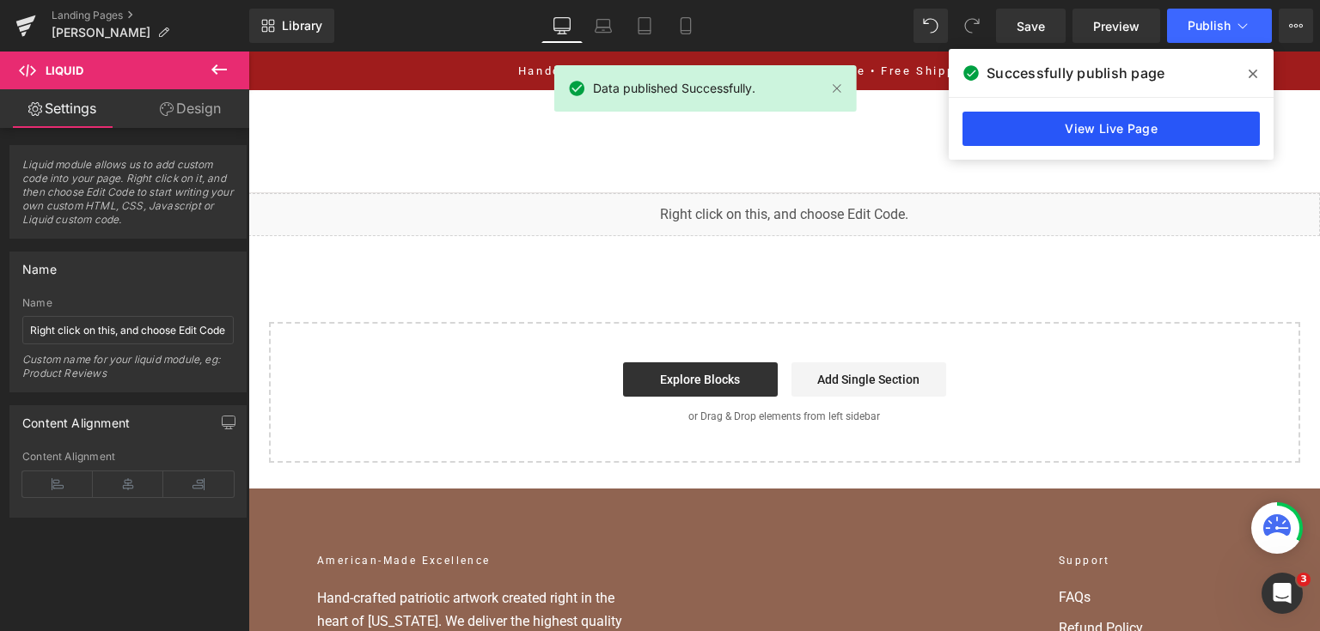
click at [1034, 127] on link "View Live Page" at bounding box center [1110, 129] width 297 height 34
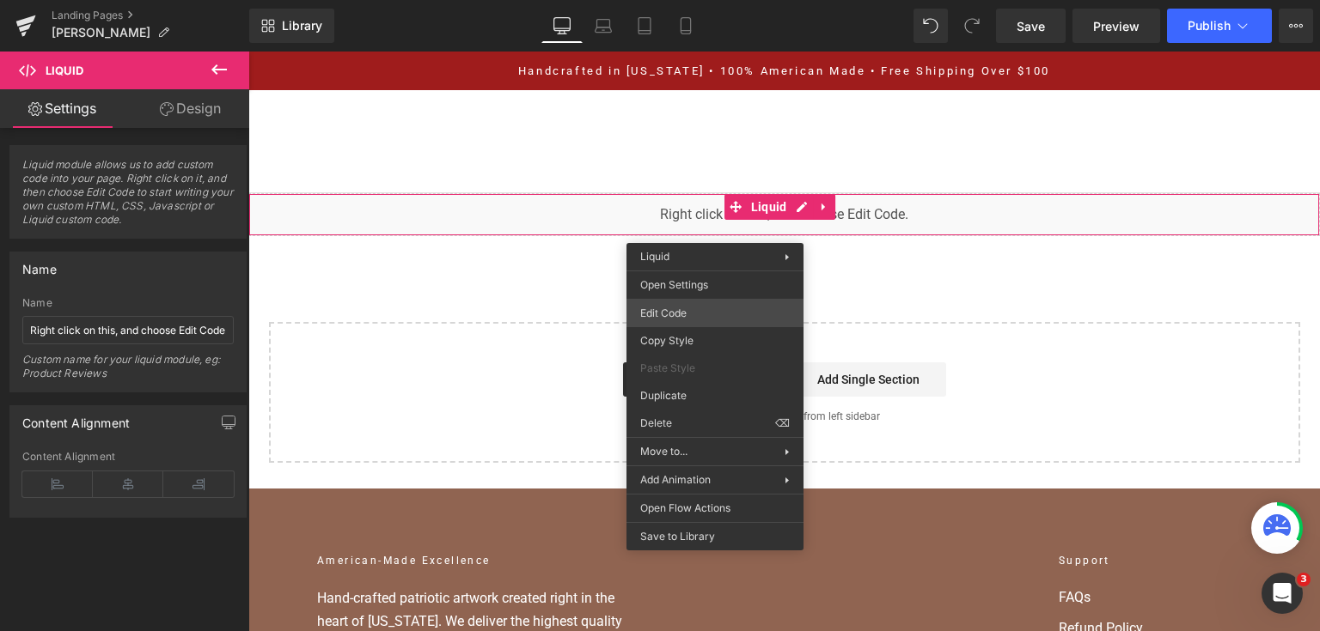
click at [719, 0] on div "You are previewing how the will restyle your page. You can not edit Elements in…" at bounding box center [660, 0] width 1320 height 0
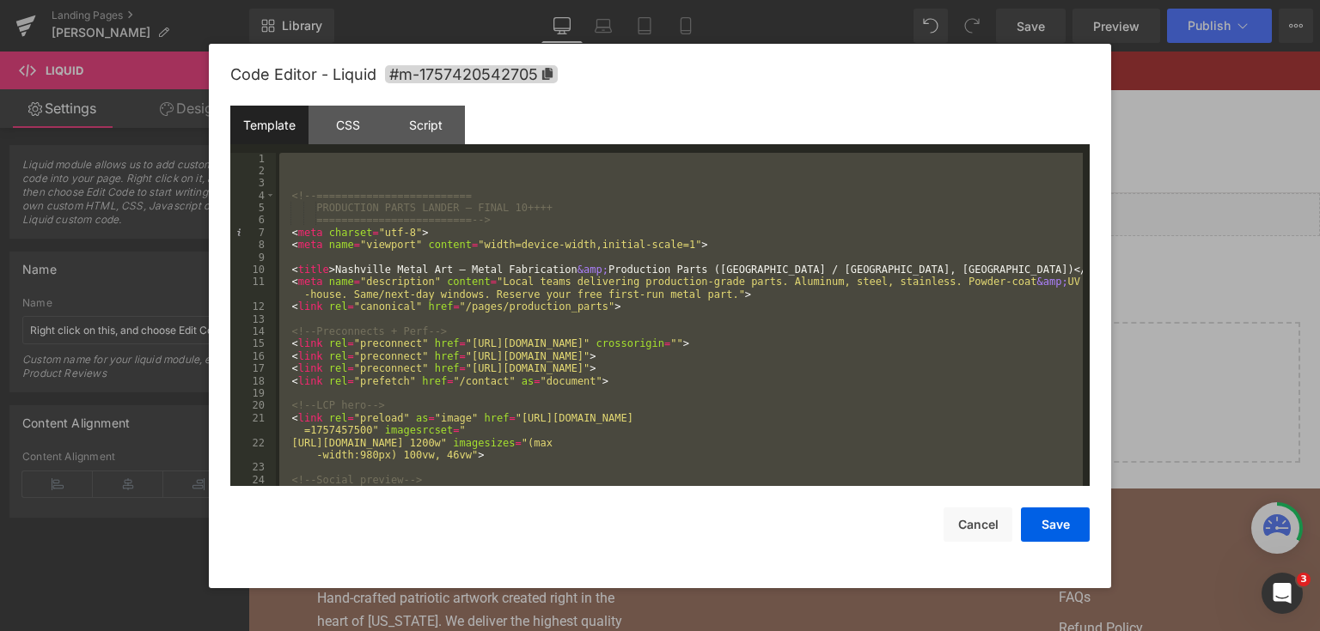
click at [1161, 237] on div at bounding box center [660, 315] width 1320 height 631
